Goal: Information Seeking & Learning: Learn about a topic

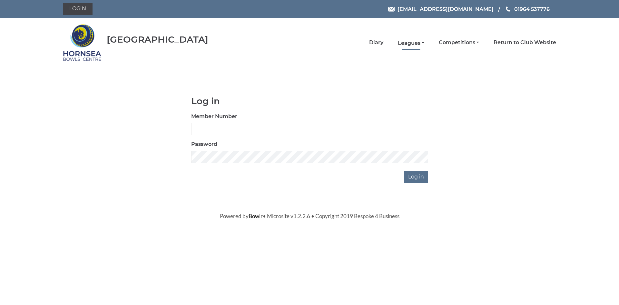
click at [415, 43] on link "Leagues" at bounding box center [411, 43] width 26 height 7
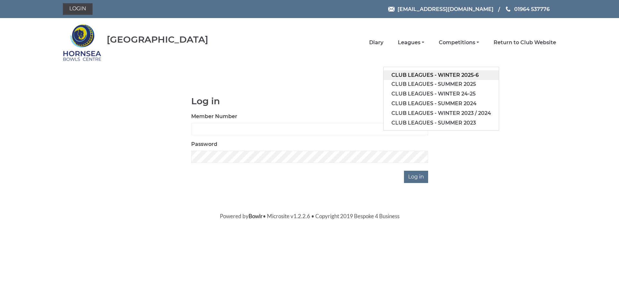
click at [448, 75] on link "Club leagues - Winter 2025-6" at bounding box center [441, 75] width 115 height 10
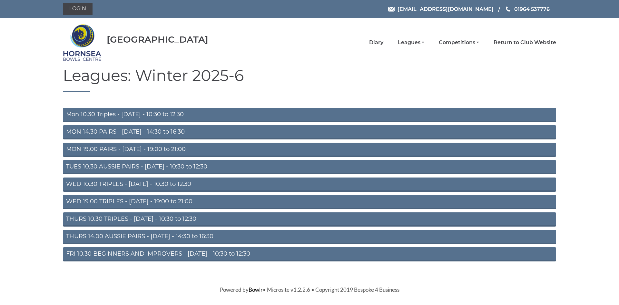
click at [272, 251] on link "FRI 10.30 BEGINNERS AND IMPROVERS - Friday - 10:30 to 12:30" at bounding box center [310, 254] width 494 height 14
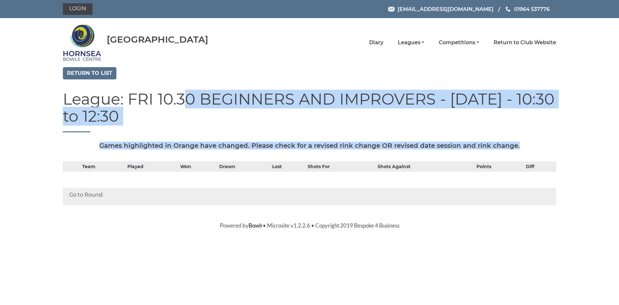
drag, startPoint x: 584, startPoint y: 147, endPoint x: 576, endPoint y: 68, distance: 79.4
click at [576, 68] on section "Return to list League: FRI 10.30 BEGINNERS AND IMPROVERS - [DATE] - 10:30 to 12…" at bounding box center [309, 139] width 619 height 145
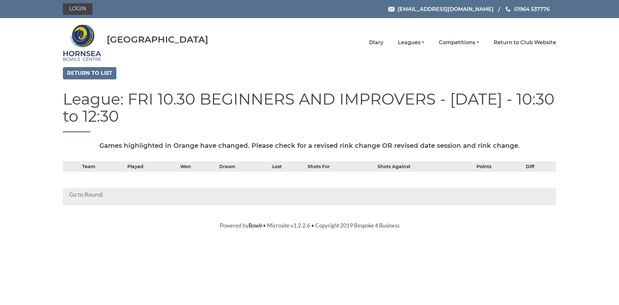
click at [576, 68] on section "Return to list League: FRI 10.30 BEGINNERS AND IMPROVERS - Friday - 10:30 to 12…" at bounding box center [309, 139] width 619 height 145
click at [413, 43] on link "Leagues" at bounding box center [411, 43] width 26 height 7
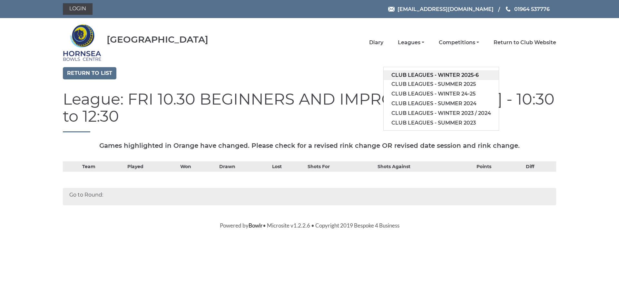
click at [445, 76] on link "Club leagues - Winter 2025-6" at bounding box center [441, 75] width 115 height 10
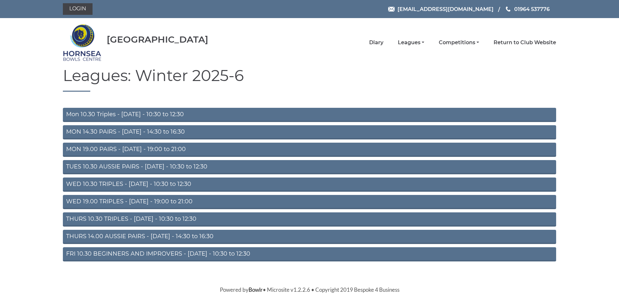
click at [257, 254] on link "FRI 10.30 BEGINNERS AND IMPROVERS - Friday - 10:30 to 12:30" at bounding box center [310, 254] width 494 height 14
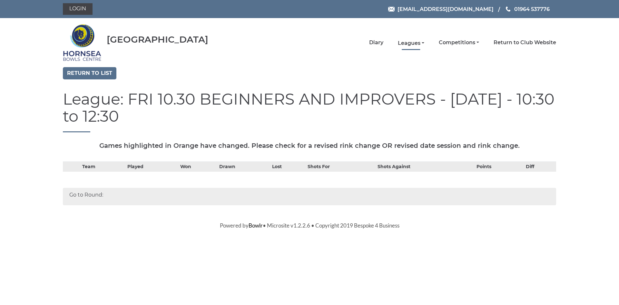
click at [414, 43] on link "Leagues" at bounding box center [411, 43] width 26 height 7
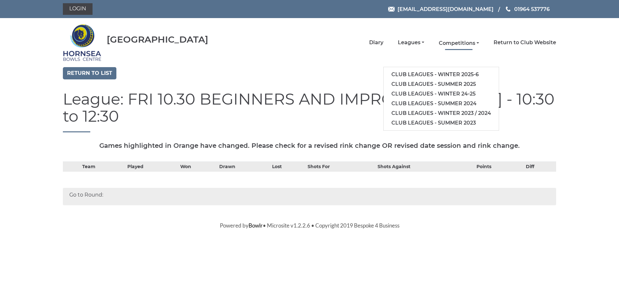
click at [464, 42] on link "Competitions" at bounding box center [459, 43] width 40 height 7
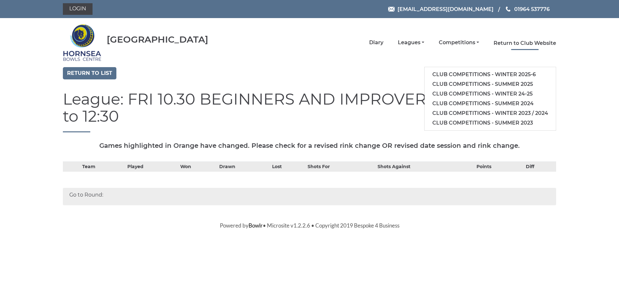
click at [516, 45] on link "Return to Club Website" at bounding box center [525, 43] width 63 height 7
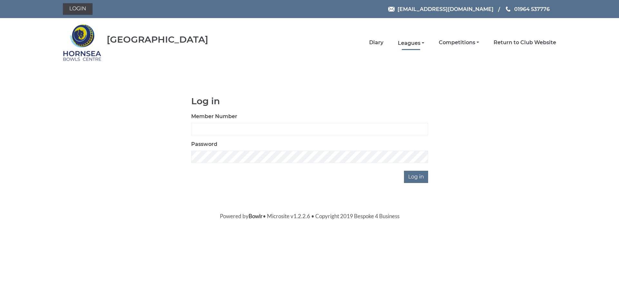
click at [411, 42] on link "Leagues" at bounding box center [411, 43] width 26 height 7
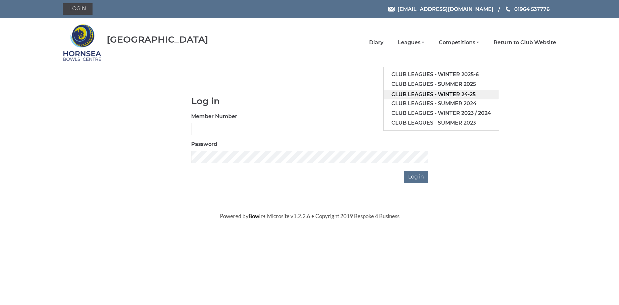
click at [452, 96] on link "Club leagues - Winter 24-25" at bounding box center [441, 95] width 115 height 10
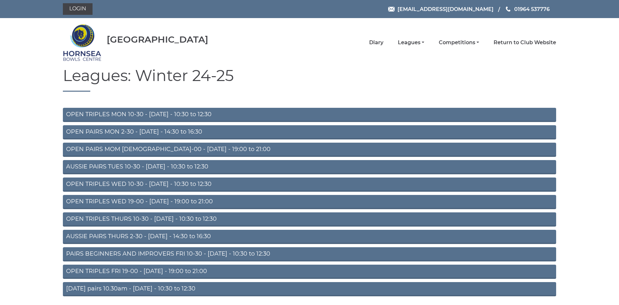
click at [298, 289] on link "[DATE] pairs 10.30am - [DATE] - 10:30 to 12:30" at bounding box center [310, 289] width 494 height 14
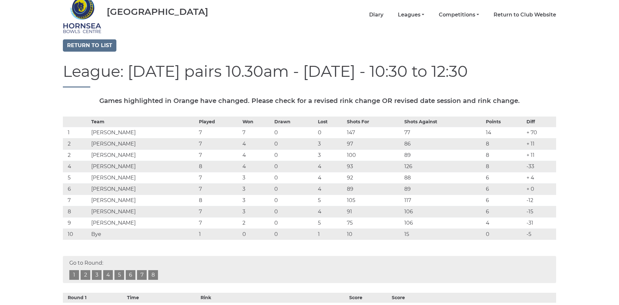
scroll to position [4, 0]
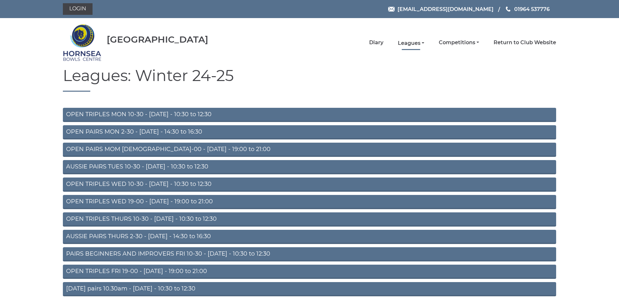
click at [414, 42] on link "Leagues" at bounding box center [411, 43] width 26 height 7
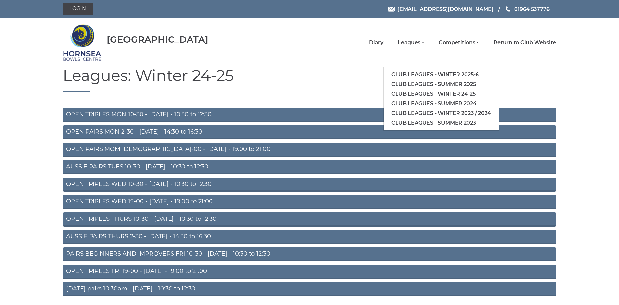
click at [332, 46] on ul "Diary Leagues Club leagues - Winter 2025-6 Club leagues - Summer 2025 Club leag…" at bounding box center [382, 43] width 348 height 14
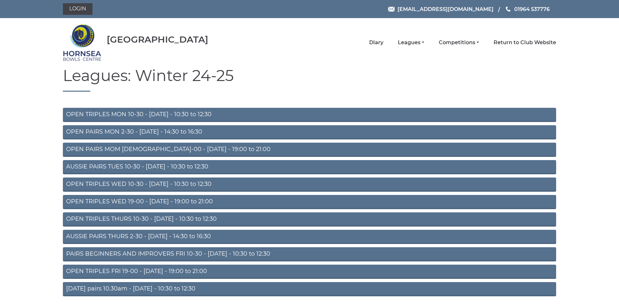
click at [332, 46] on ul "Diary Leagues Club leagues - Winter 2025-6 Club leagues - Summer 2025 Club leag…" at bounding box center [382, 43] width 348 height 14
click at [191, 252] on link "PAIRS BEGINNERS AND IMPROVERS FRI 10-30 - Friday - 10:30 to 12:30" at bounding box center [310, 254] width 494 height 14
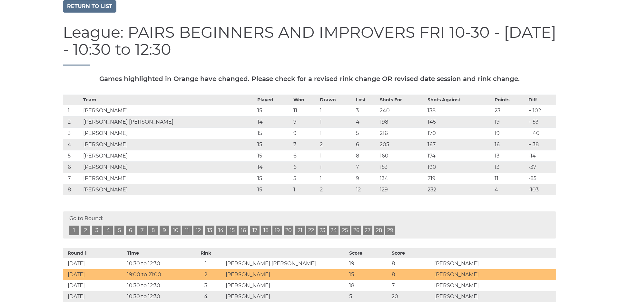
scroll to position [65, 0]
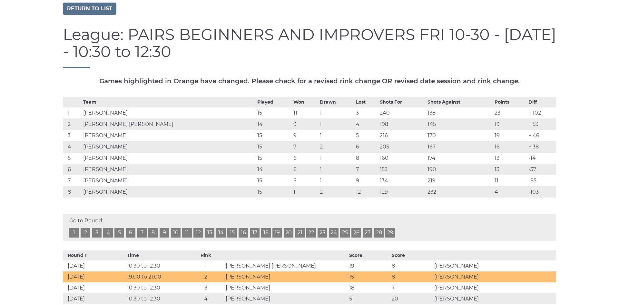
click at [498, 111] on td "23" at bounding box center [510, 112] width 34 height 11
